Goal: Check status: Check status

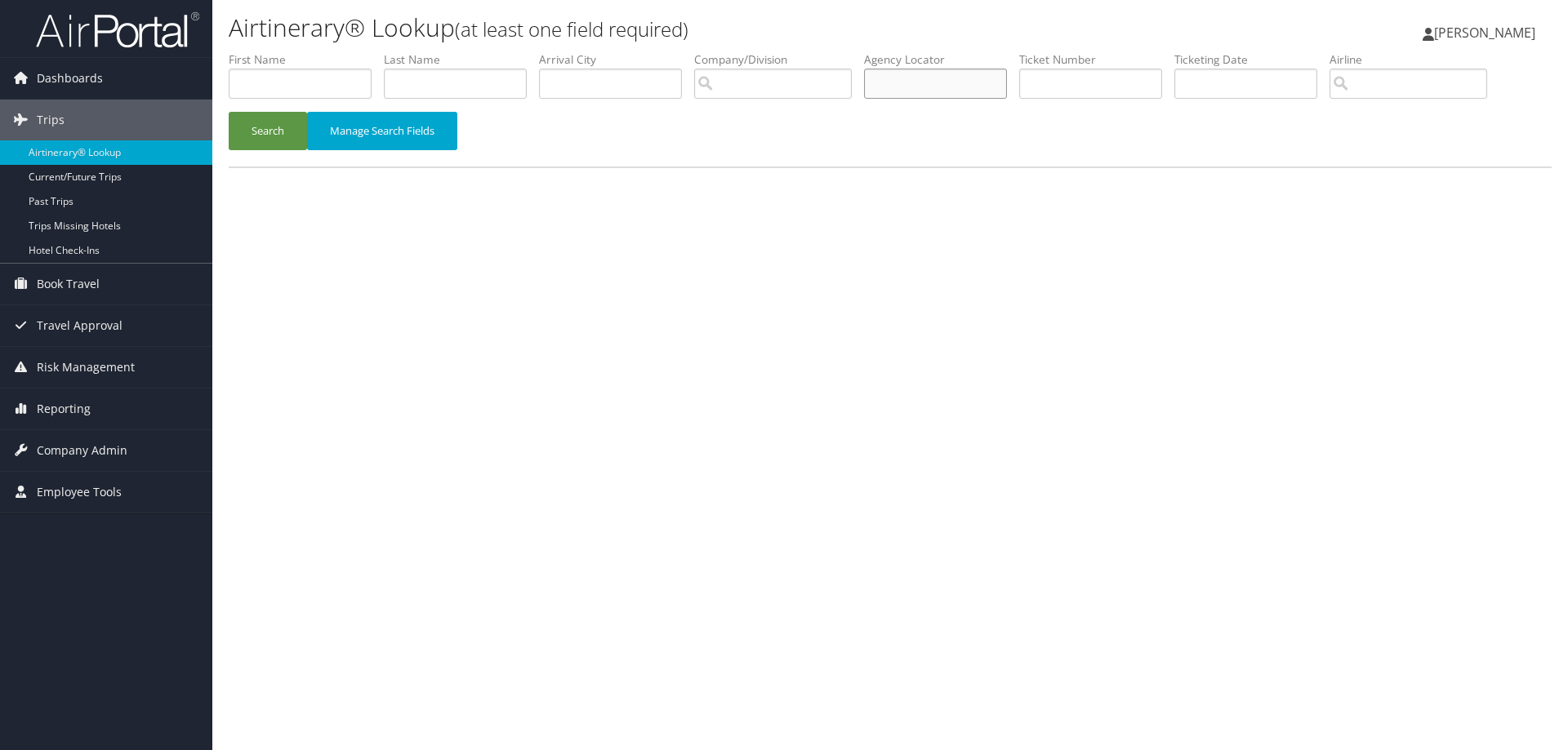
click at [975, 82] on input "text" at bounding box center [934, 84] width 142 height 30
paste input "AEZJVH"
type input "AEZJVH"
click at [279, 129] on button "Search" at bounding box center [268, 130] width 79 height 39
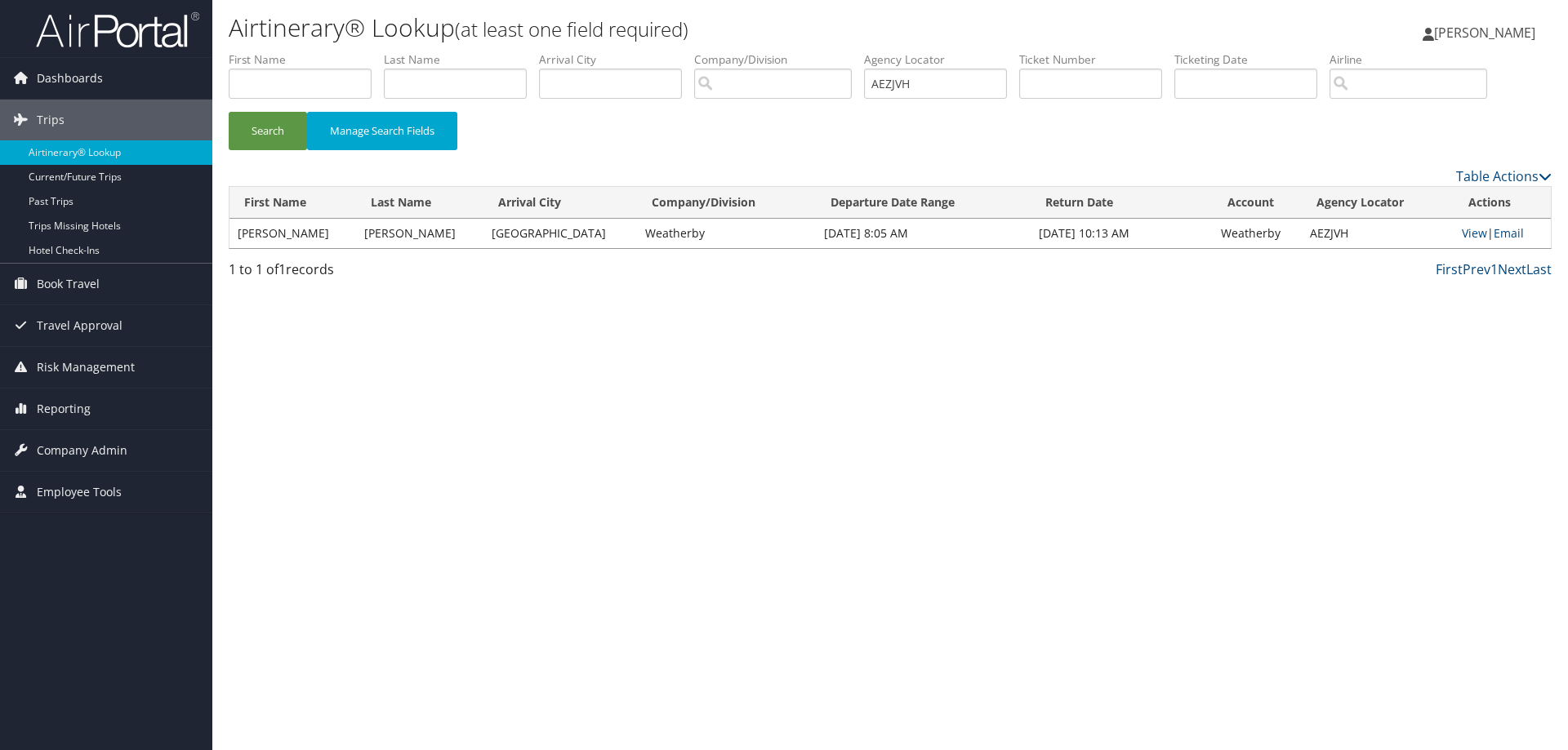
click at [1481, 233] on td "View | Email" at bounding box center [1502, 234] width 98 height 30
click at [1467, 231] on link "View" at bounding box center [1473, 233] width 25 height 16
